Goal: Transaction & Acquisition: Obtain resource

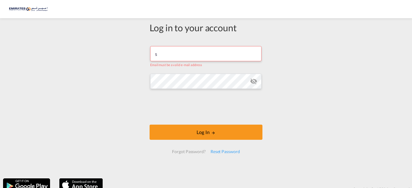
type input "[EMAIL_ADDRESS][DOMAIN_NAME]"
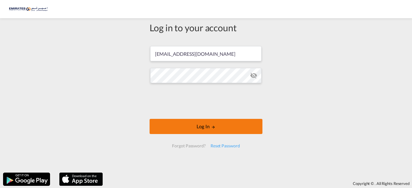
click at [201, 129] on button "Log In" at bounding box center [205, 126] width 113 height 15
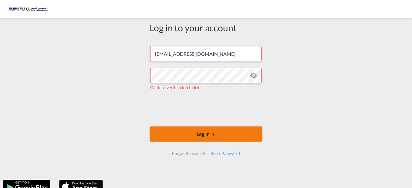
click at [198, 134] on button "Log In" at bounding box center [205, 133] width 113 height 15
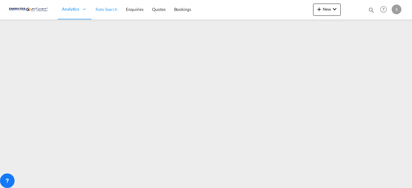
click at [115, 13] on link "Rate Search" at bounding box center [106, 10] width 30 height 20
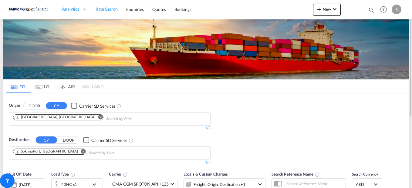
scroll to position [61, 0]
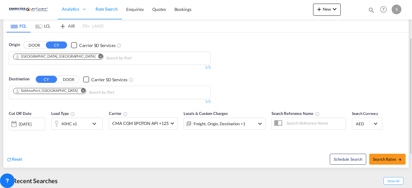
click at [81, 91] on md-icon "Remove" at bounding box center [83, 90] width 5 height 5
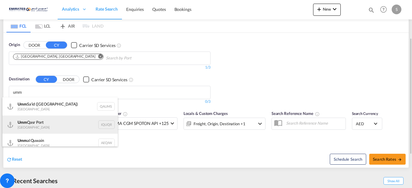
scroll to position [5, 0]
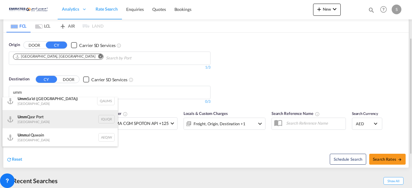
type input "umm"
click at [46, 118] on div "Umm Qasr [GEOGRAPHIC_DATA] [GEOGRAPHIC_DATA]" at bounding box center [59, 119] width 115 height 18
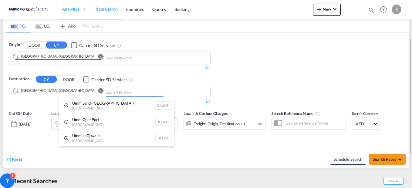
scroll to position [0, 0]
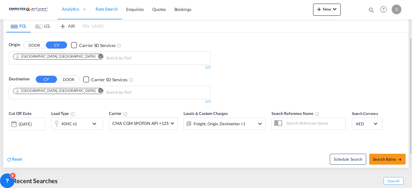
click at [95, 123] on md-icon "icon-chevron-down" at bounding box center [96, 123] width 10 height 7
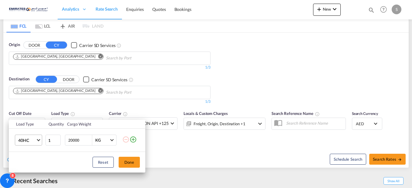
click at [38, 139] on span "Choose: \a40HC" at bounding box center [38, 139] width 3 height 3
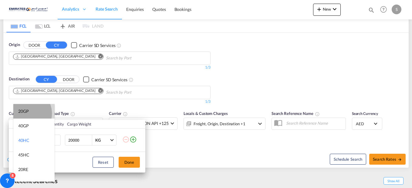
click at [26, 113] on div "20GP" at bounding box center [23, 111] width 11 height 6
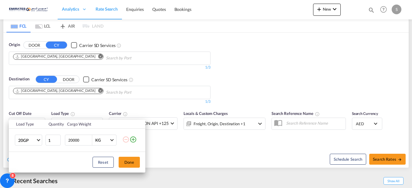
click at [379, 158] on div "Load Type Quantity Cargo Weight 20GP 1 20000 KG KG Load type addition is restri…" at bounding box center [206, 94] width 412 height 188
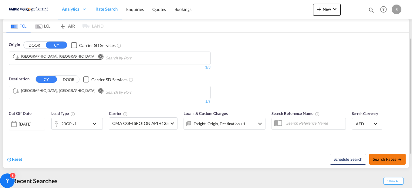
click at [376, 158] on span "Search Rates" at bounding box center [386, 159] width 29 height 5
type input "AEJEA to IQUQR / [DATE]"
